Goal: Participate in discussion

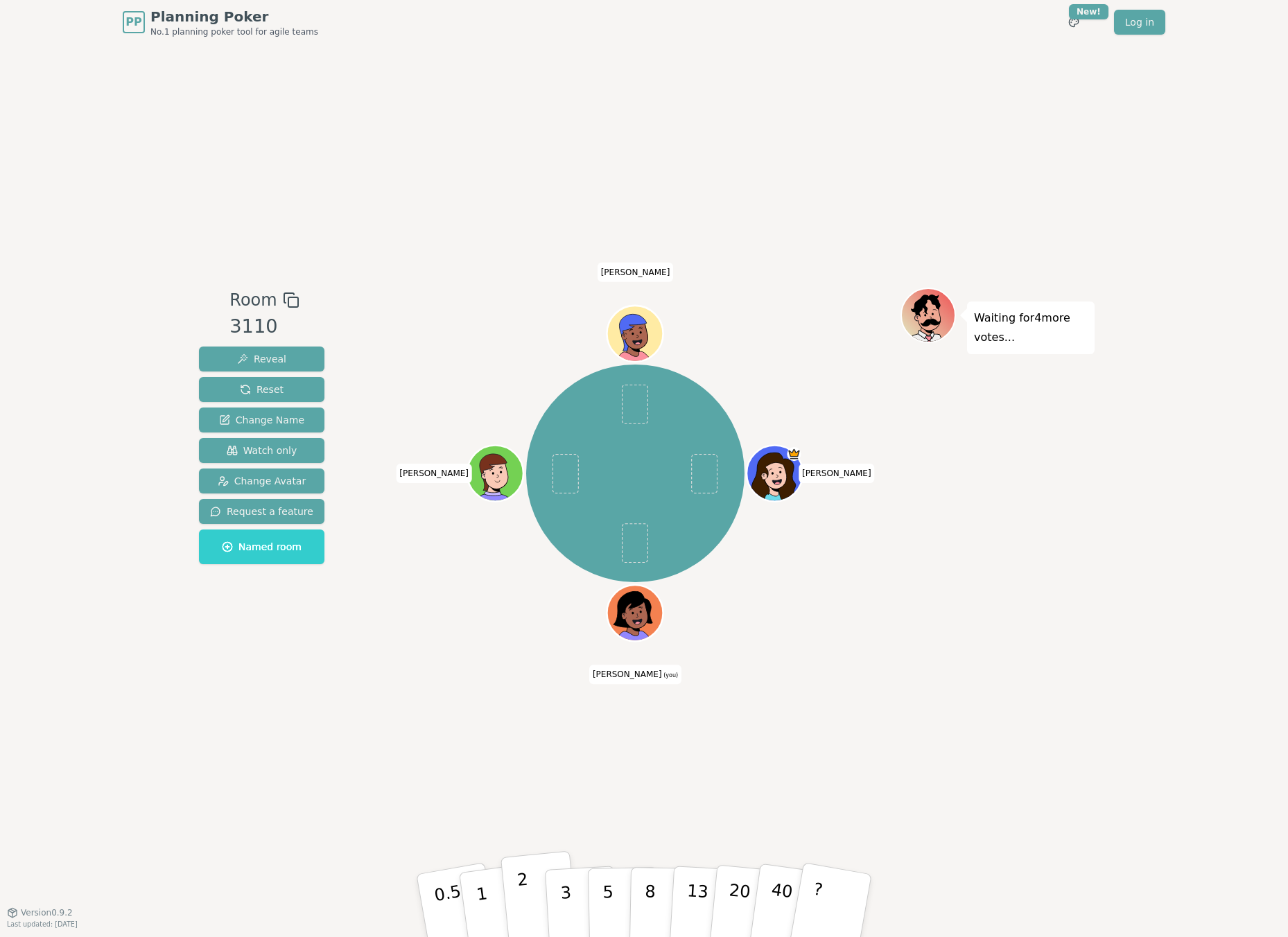
click at [513, 894] on button "2" at bounding box center [540, 906] width 79 height 111
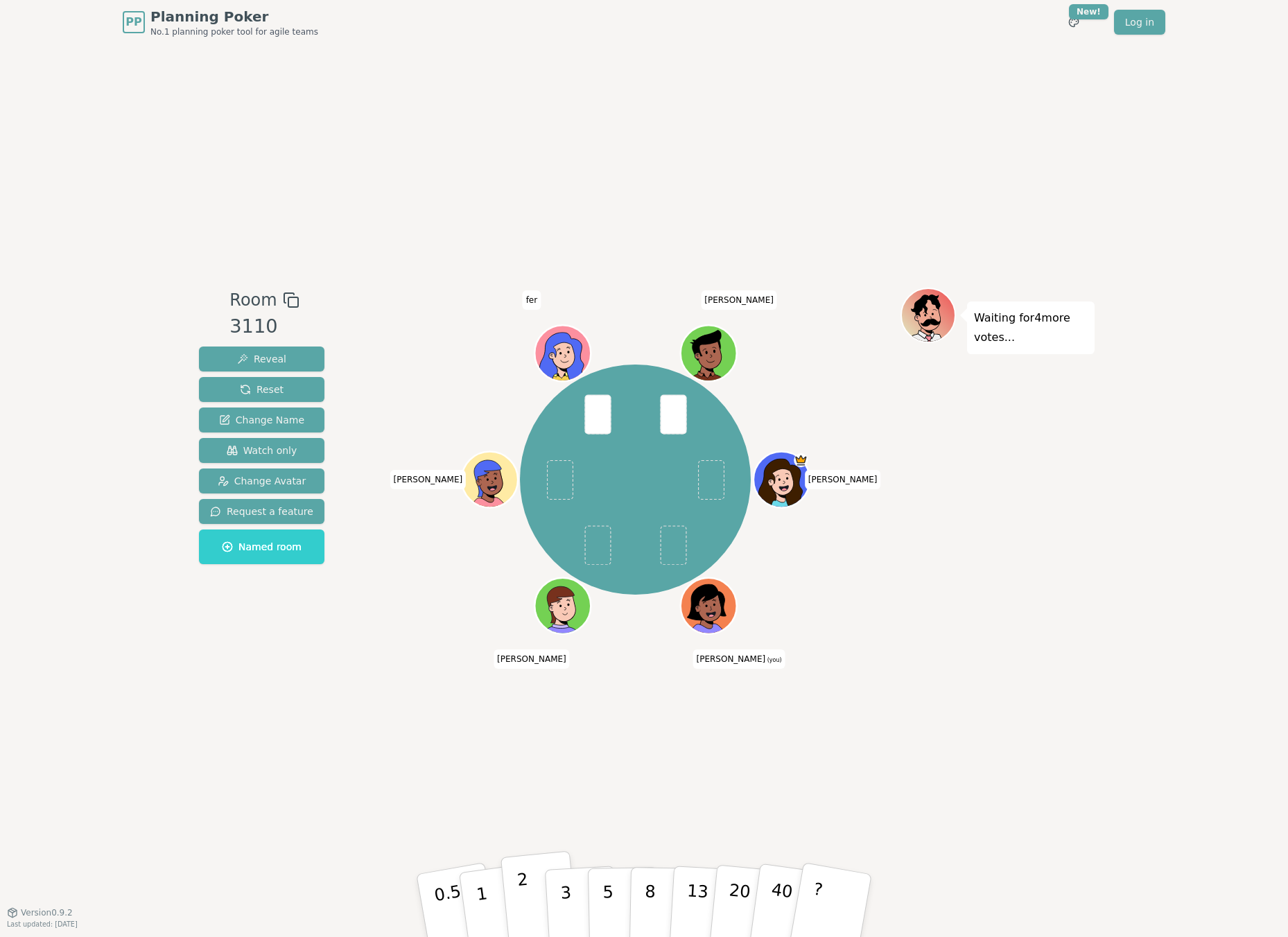
click at [527, 891] on p "2" at bounding box center [525, 908] width 18 height 76
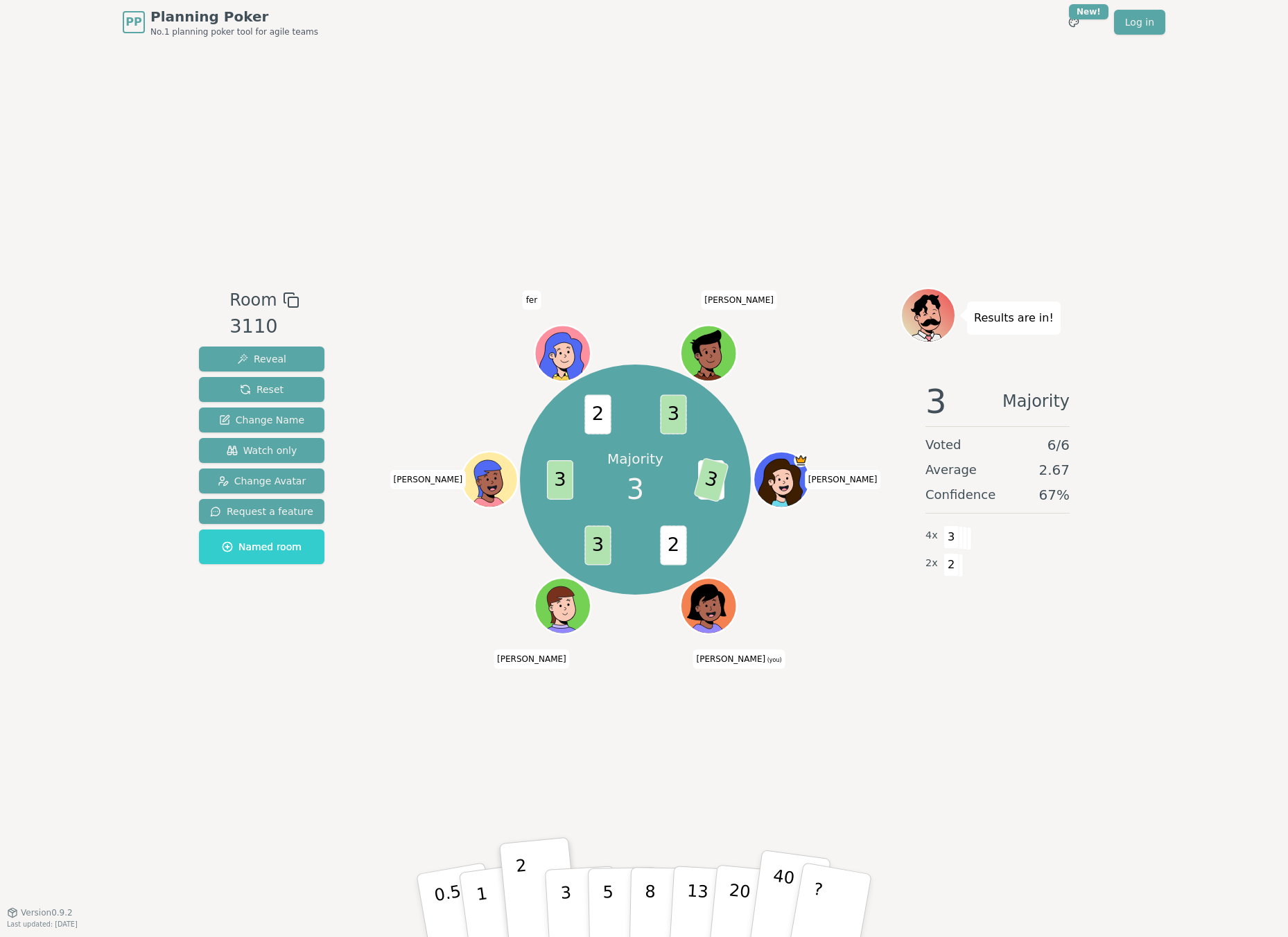
click at [792, 887] on p "40" at bounding box center [780, 905] width 31 height 77
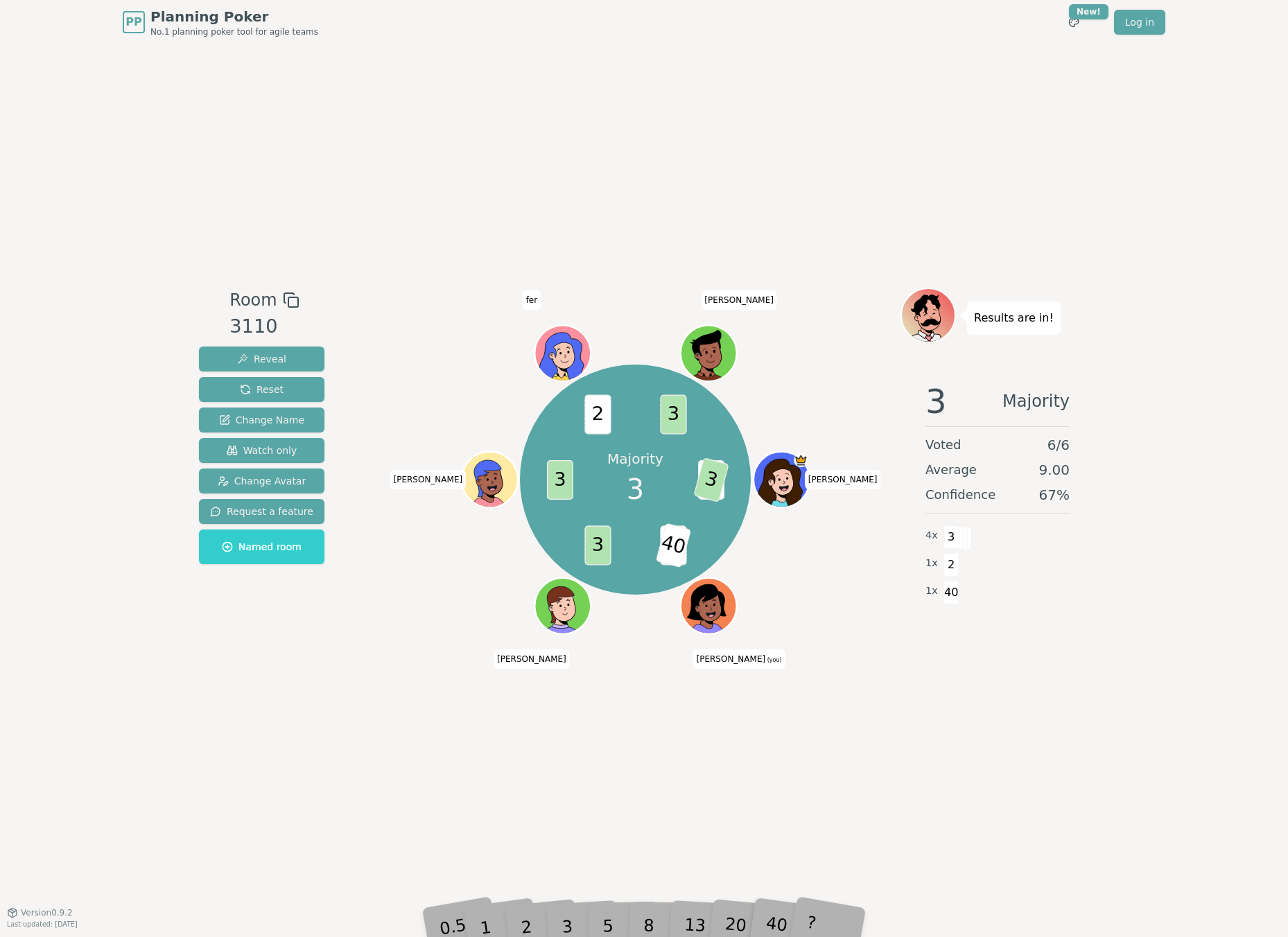
drag, startPoint x: 563, startPoint y: 917, endPoint x: 560, endPoint y: 842, distance: 75.1
click at [563, 915] on div "3" at bounding box center [582, 906] width 44 height 51
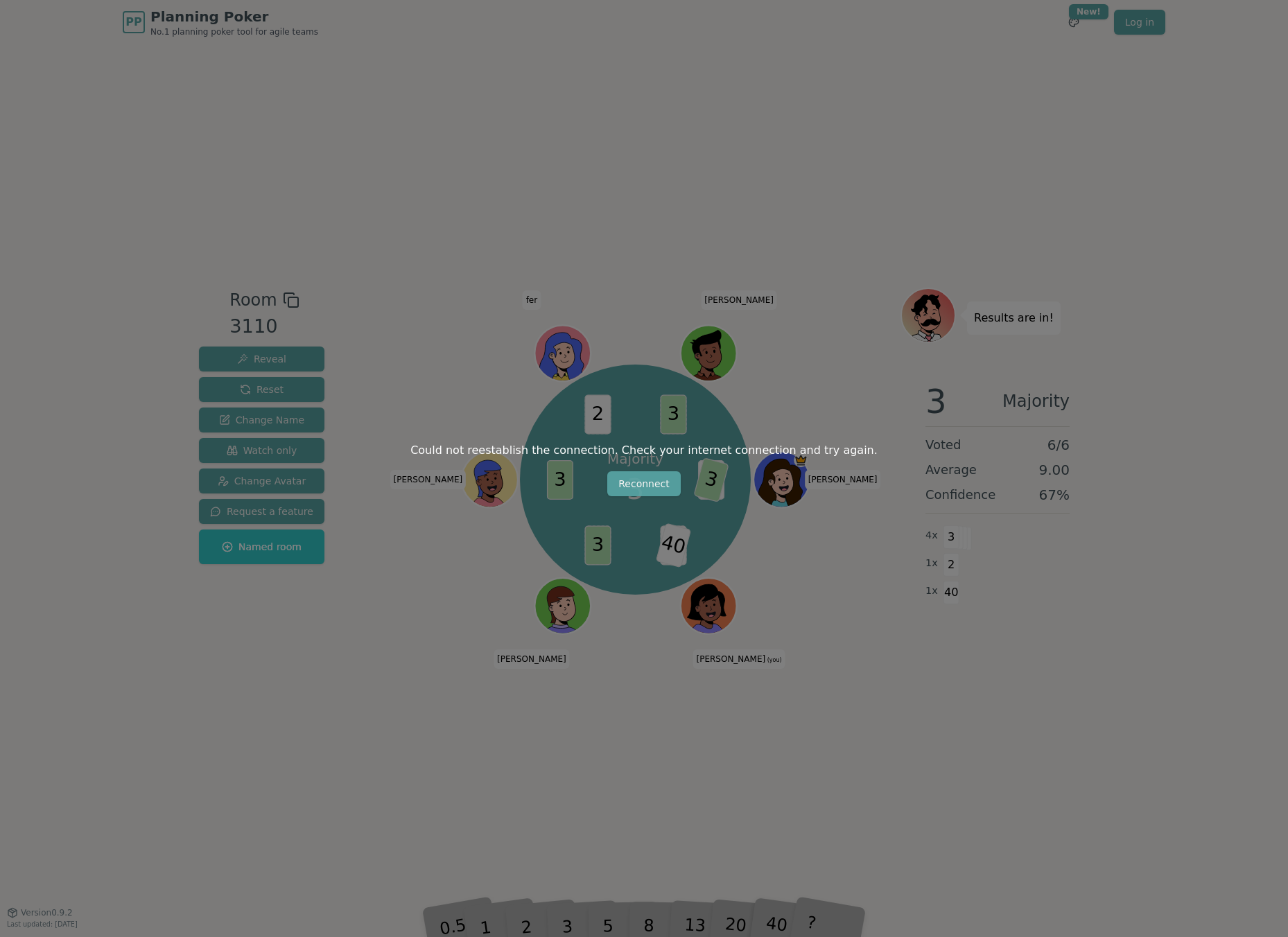
click at [640, 485] on button "Reconnect" at bounding box center [644, 484] width 74 height 25
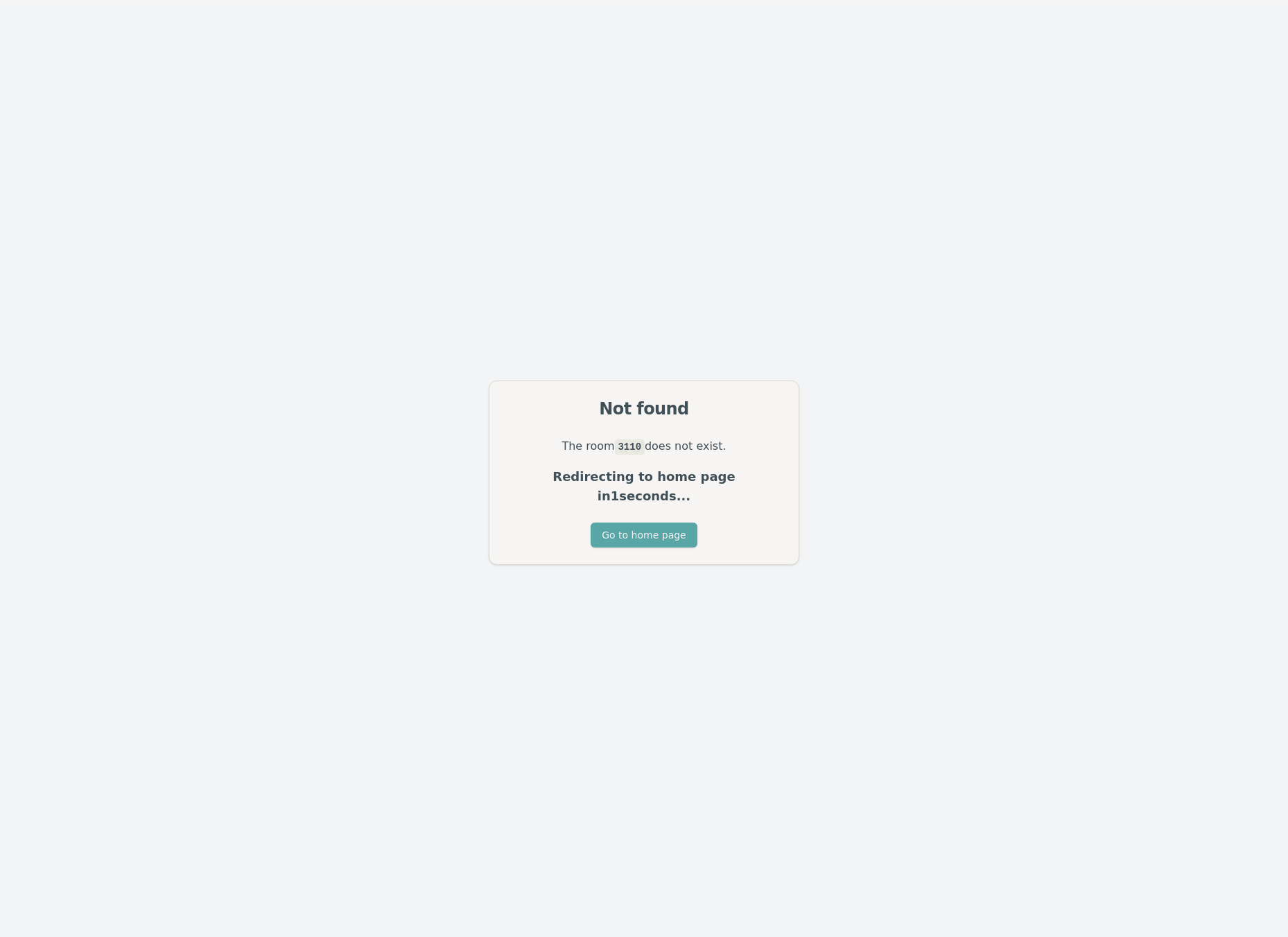
scroll to position [42, 0]
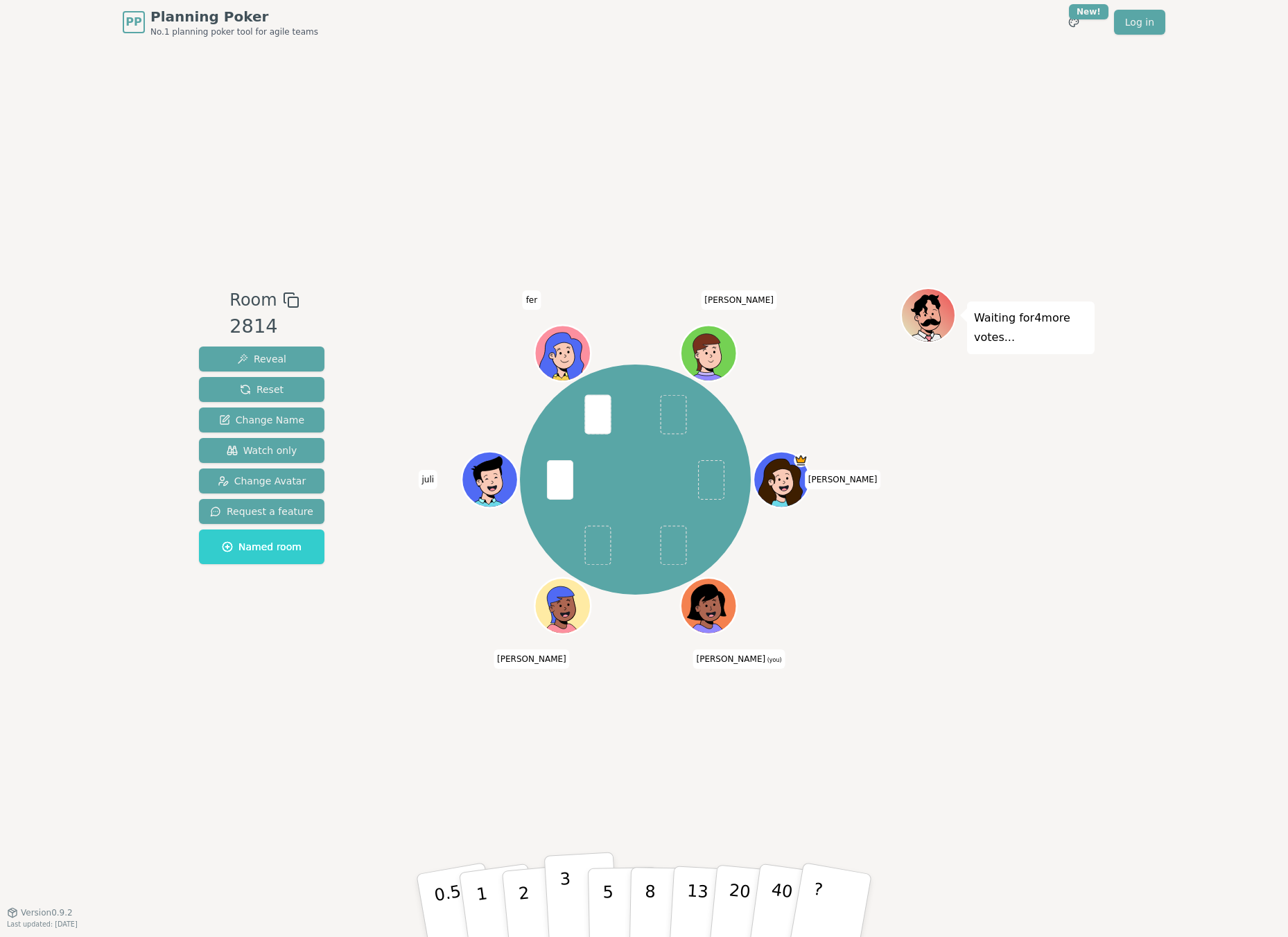
click at [570, 887] on button "3" at bounding box center [583, 906] width 76 height 108
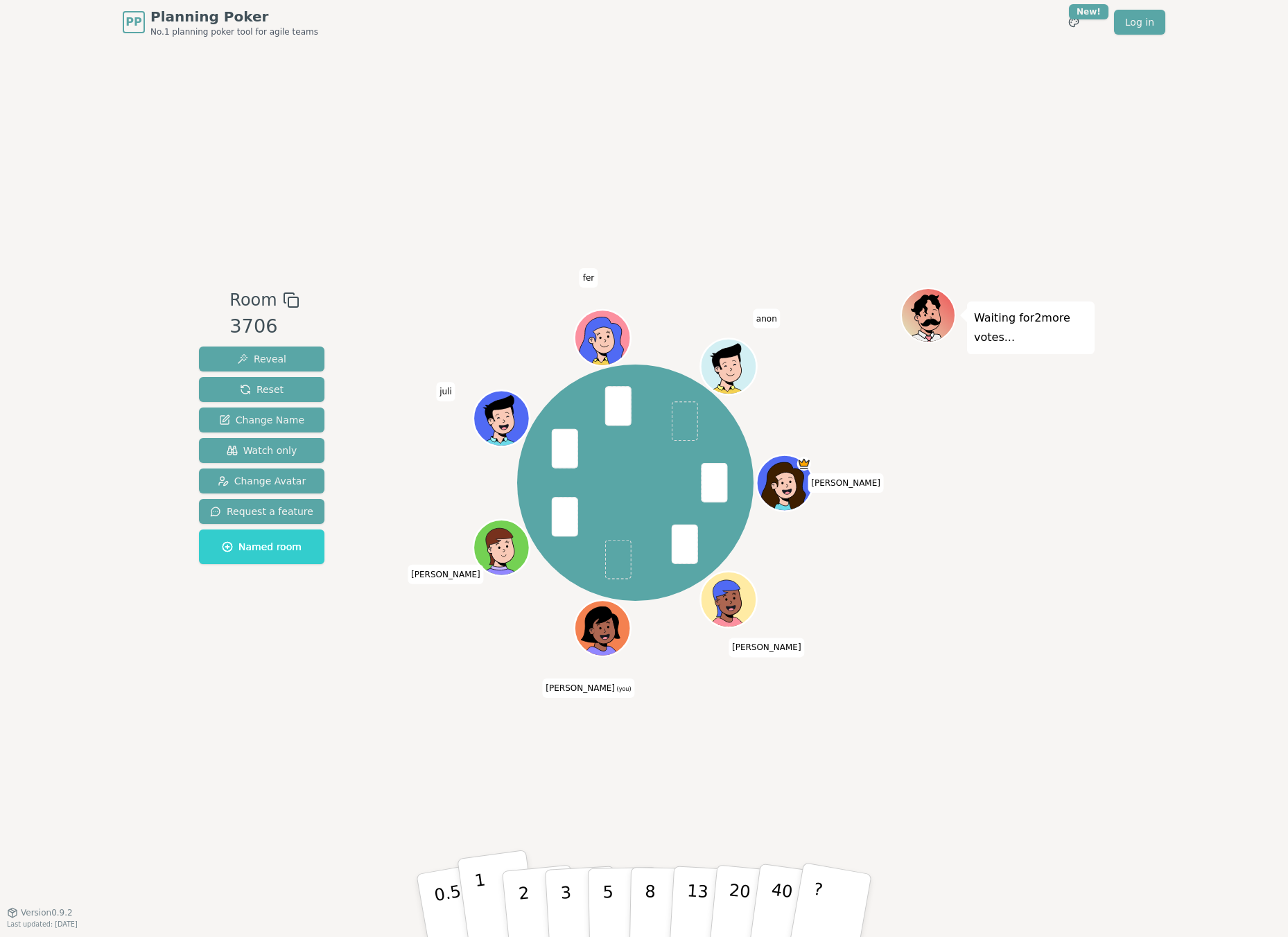
click at [480, 888] on p "1" at bounding box center [484, 908] width 21 height 76
